Goal: Check status: Check status

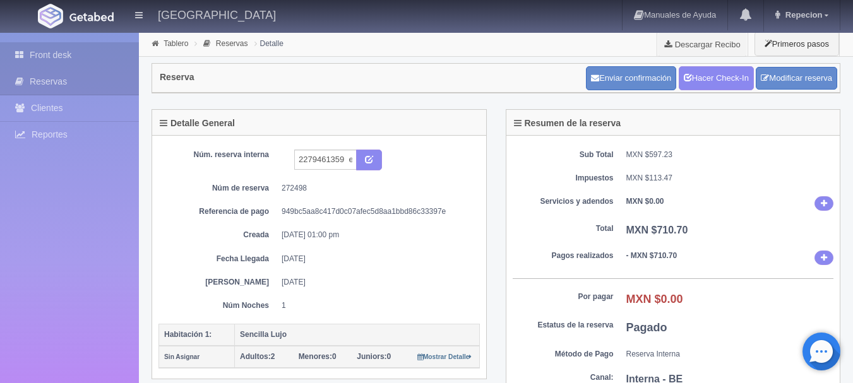
click at [94, 49] on link "Front desk" at bounding box center [69, 55] width 139 height 26
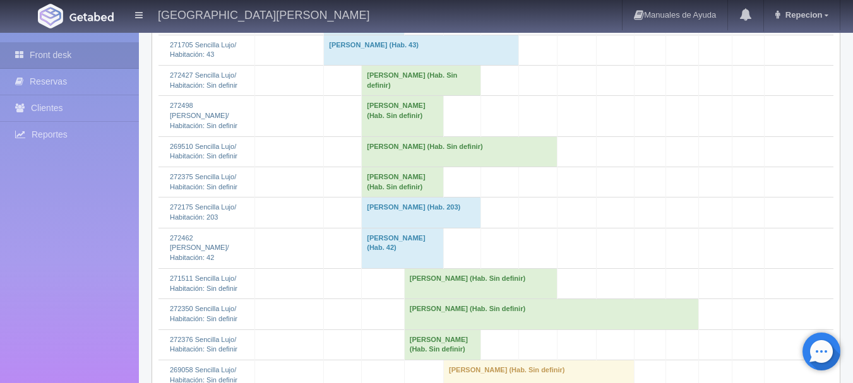
scroll to position [1894, 0]
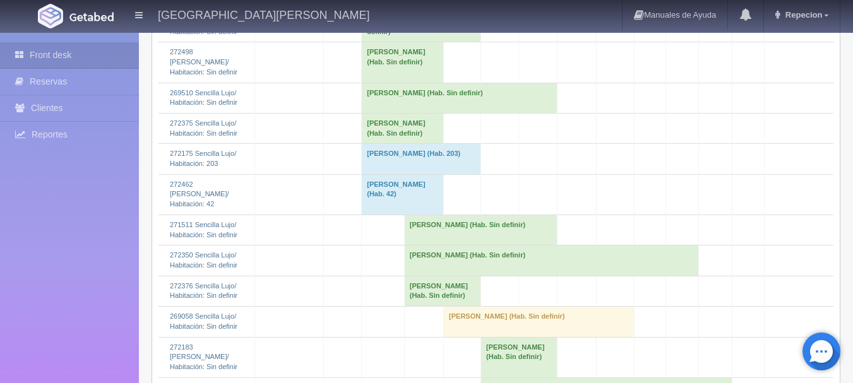
click at [383, 143] on td "[PERSON_NAME] (Hab. Sin definir)" at bounding box center [403, 128] width 82 height 30
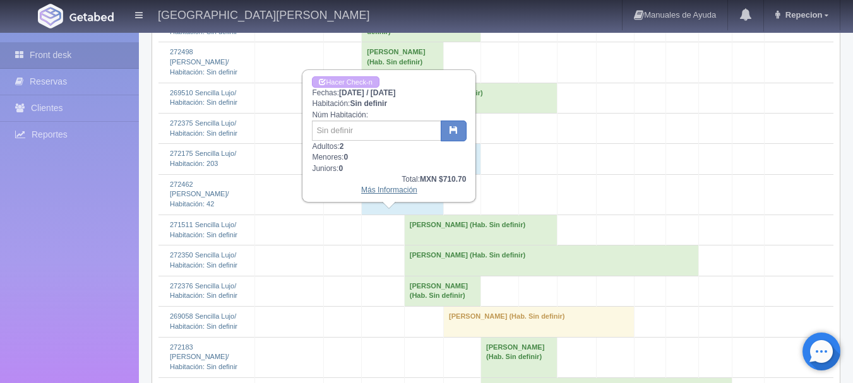
click at [388, 191] on link "Más Información" at bounding box center [389, 190] width 56 height 9
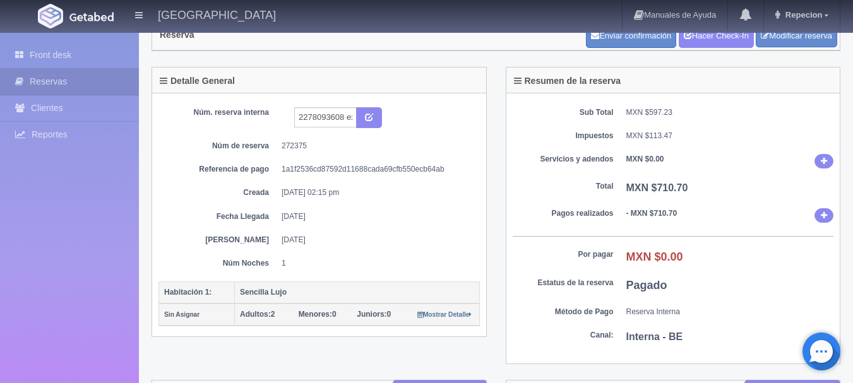
scroll to position [63, 0]
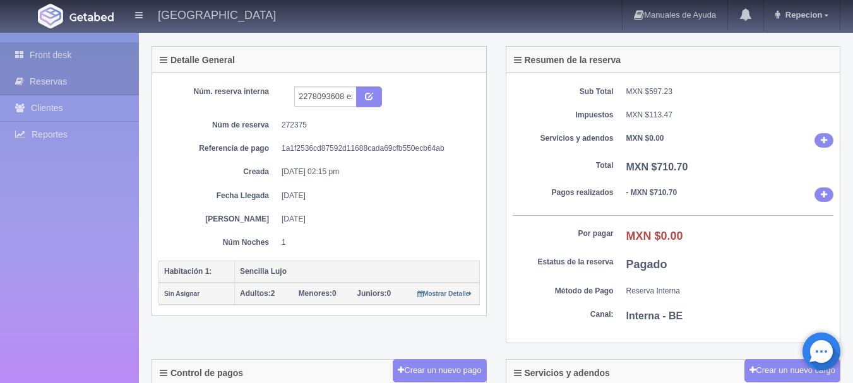
click at [78, 56] on link "Front desk" at bounding box center [69, 55] width 139 height 26
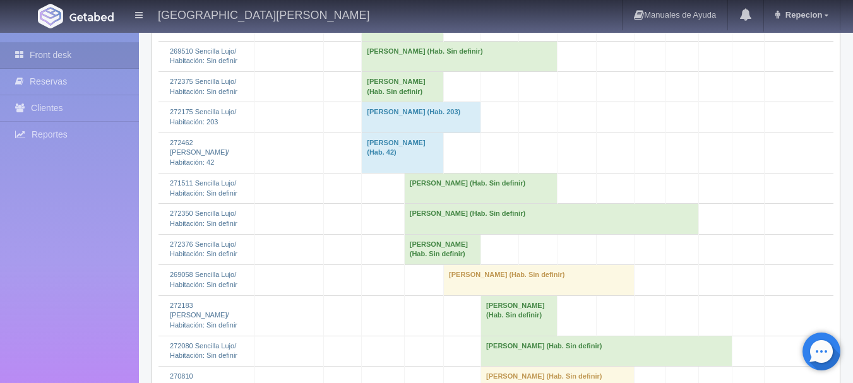
scroll to position [2021, 0]
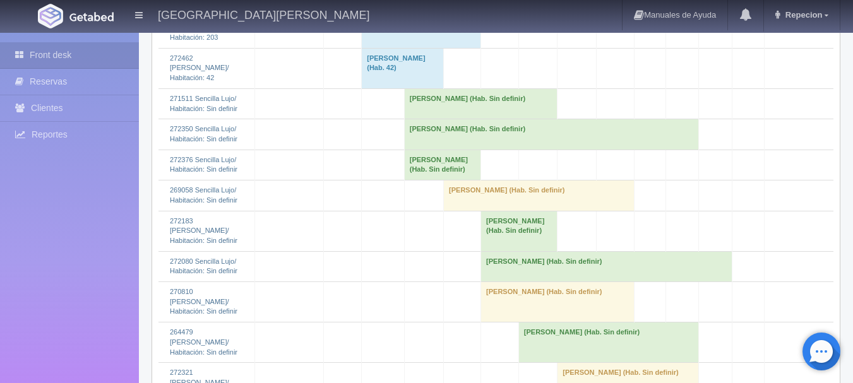
click at [362, 17] on td "[PERSON_NAME] (Hab. Sin definir)" at bounding box center [403, 2] width 82 height 30
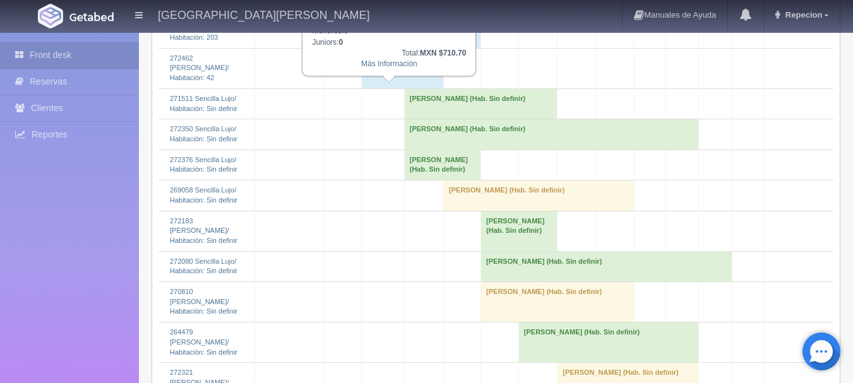
scroll to position [1958, 0]
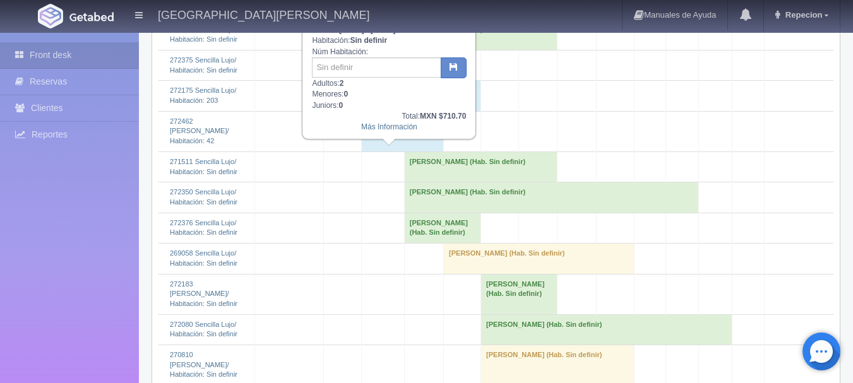
click at [404, 243] on td "[PERSON_NAME] (Hab. Sin definir)" at bounding box center [442, 228] width 76 height 30
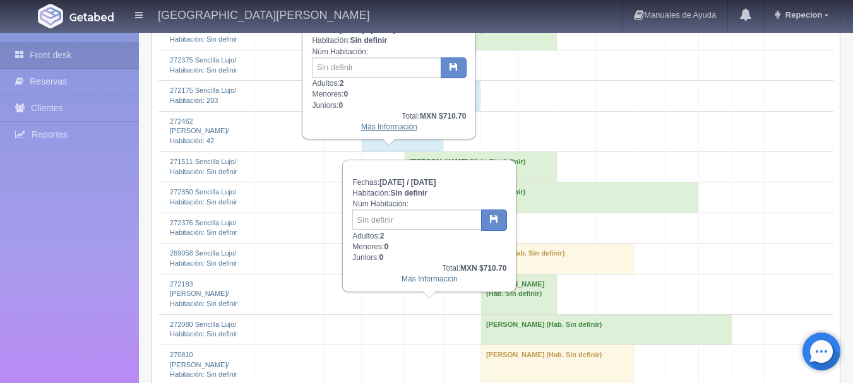
click at [402, 126] on link "Más Información" at bounding box center [389, 127] width 56 height 9
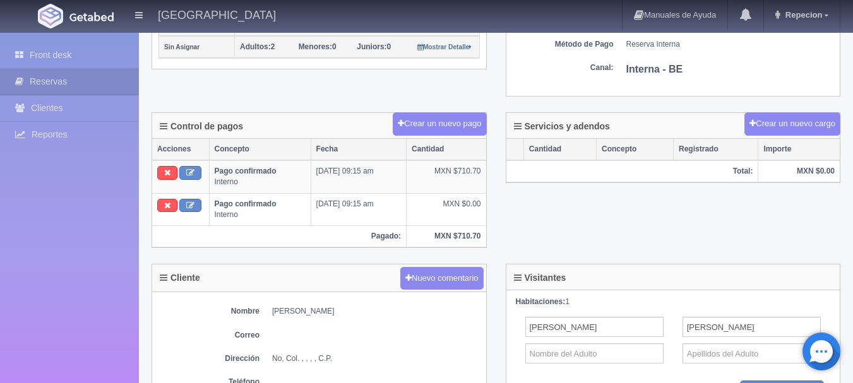
scroll to position [442, 0]
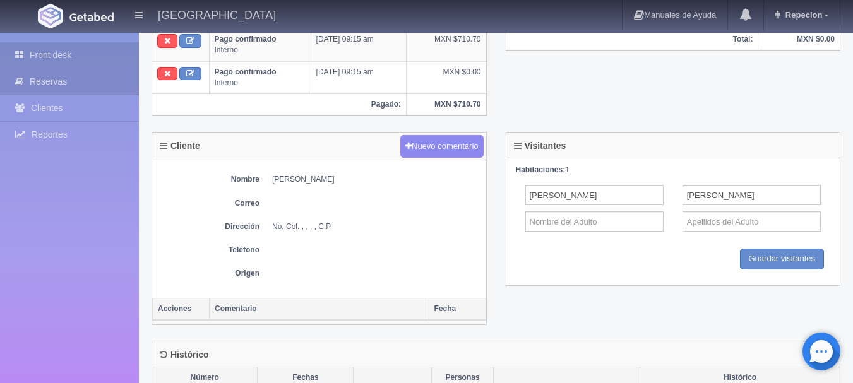
click at [90, 57] on link "Front desk" at bounding box center [69, 55] width 139 height 26
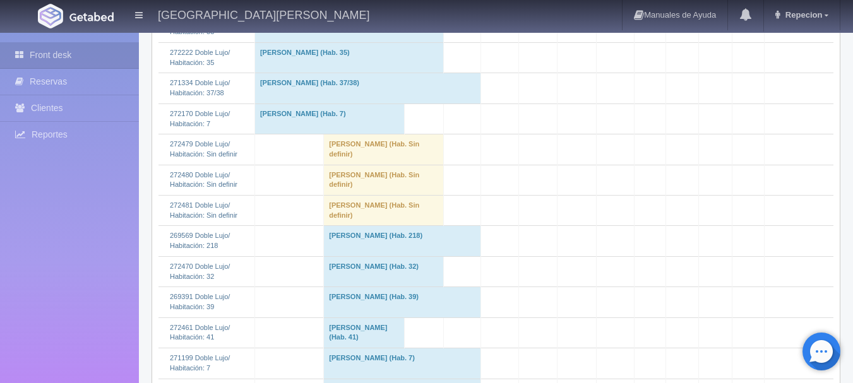
scroll to position [379, 0]
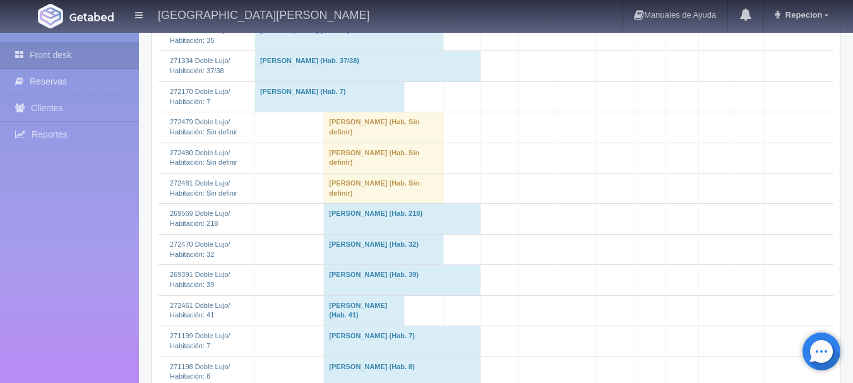
click at [380, 126] on td "Andrés Quiróz (Hab. Sin definir)" at bounding box center [384, 127] width 120 height 30
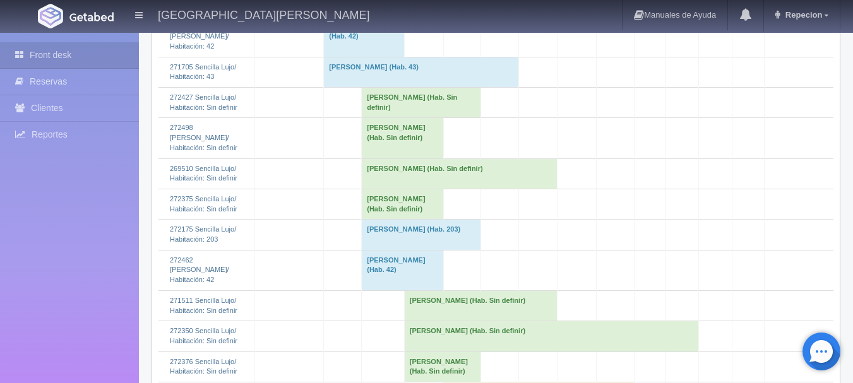
scroll to position [1831, 0]
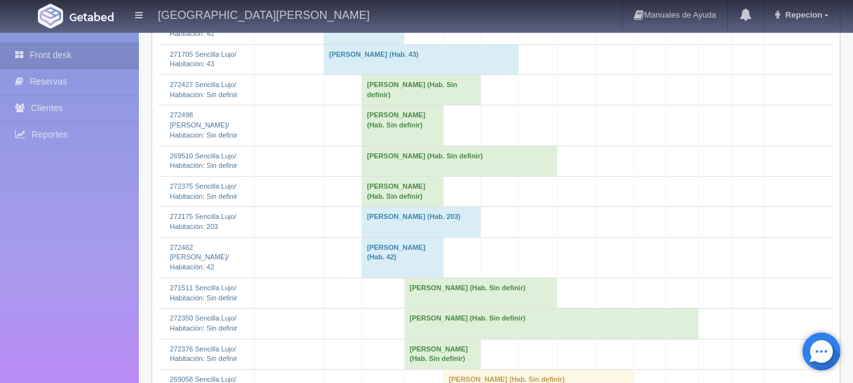
click at [366, 206] on td "Alejandro Avila (Hab. Sin definir)" at bounding box center [403, 191] width 82 height 30
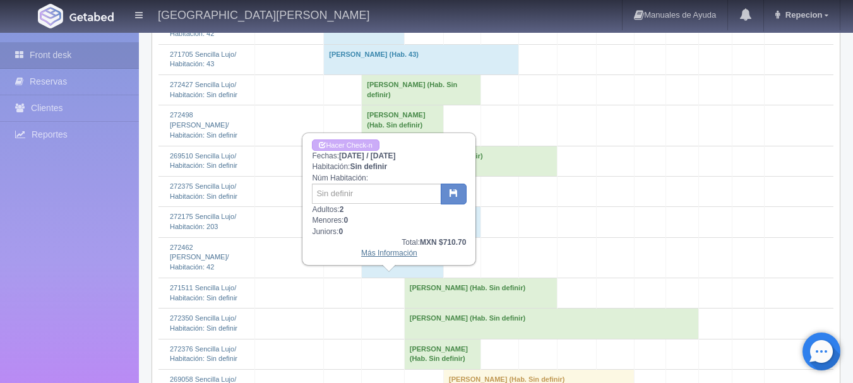
click at [387, 258] on link "Más Información" at bounding box center [389, 253] width 56 height 9
